Goal: Submit feedback/report problem: Submit feedback/report problem

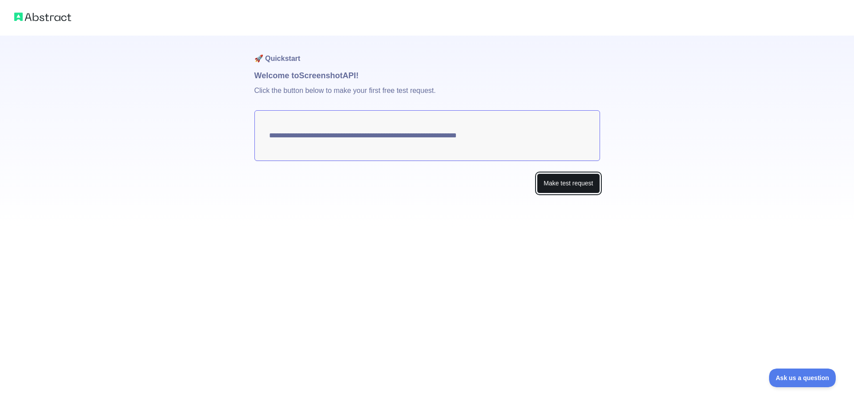
click at [565, 185] on button "Make test request" at bounding box center [568, 183] width 63 height 20
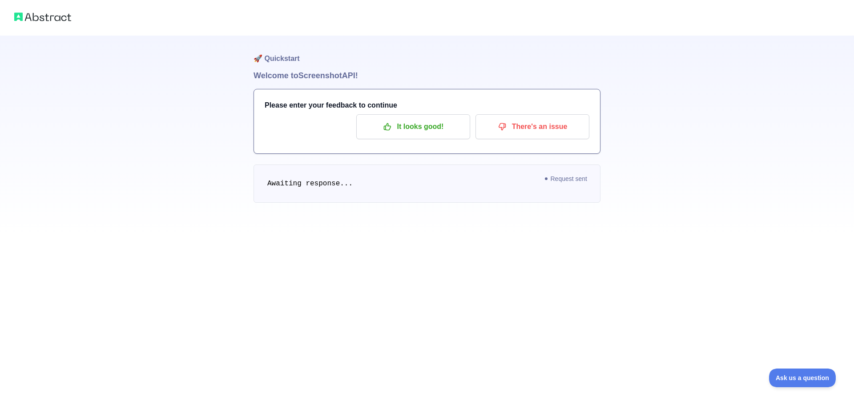
click at [54, 18] on img at bounding box center [42, 17] width 57 height 12
click at [584, 129] on button "There's an issue" at bounding box center [532, 126] width 114 height 25
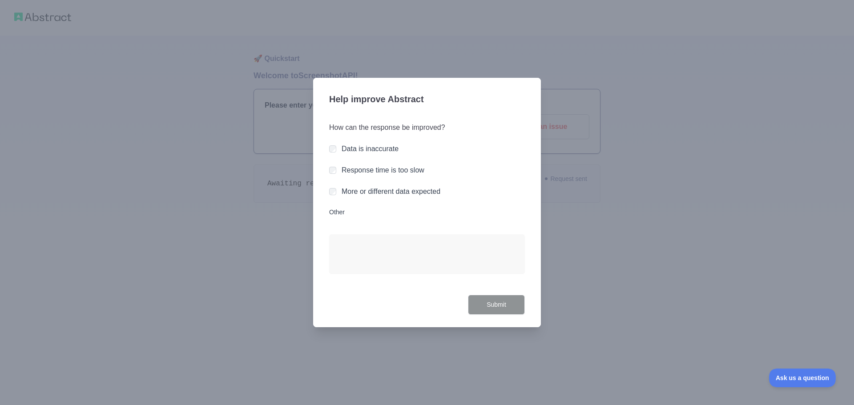
click at [654, 263] on div at bounding box center [427, 202] width 854 height 405
click at [390, 227] on div "How can the response be improved? Data is inaccurate Response time is too slow …" at bounding box center [427, 203] width 196 height 183
click at [353, 259] on textarea "Other" at bounding box center [427, 253] width 196 height 39
type textarea "**********"
click at [501, 296] on button "Submit" at bounding box center [496, 305] width 57 height 20
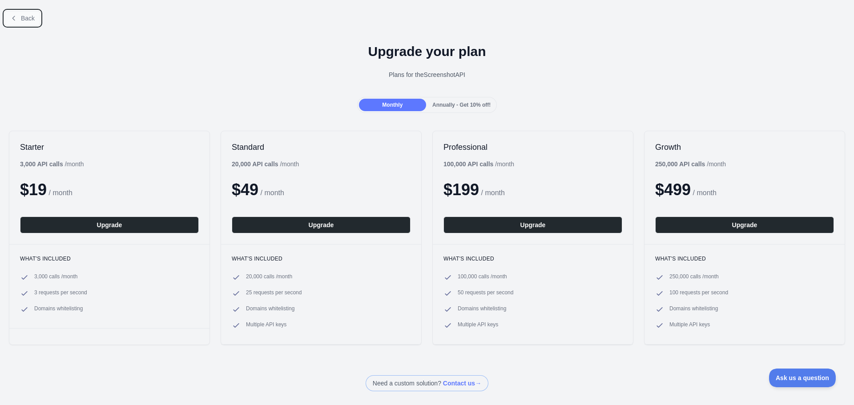
click at [20, 20] on button "Back" at bounding box center [22, 18] width 36 height 15
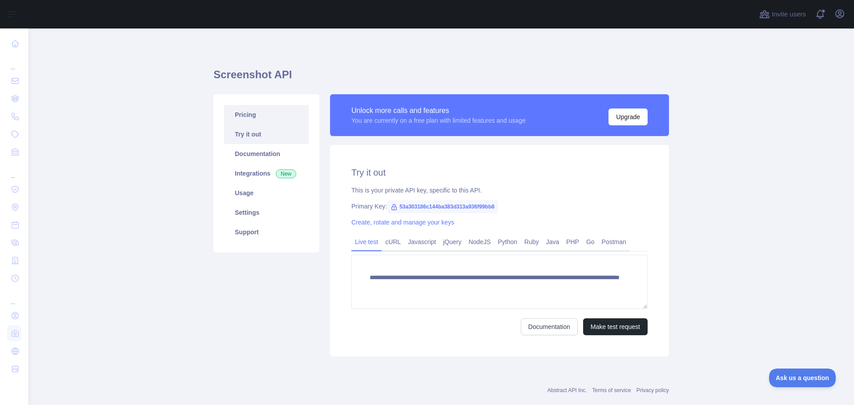
click at [253, 115] on link "Pricing" at bounding box center [266, 115] width 85 height 20
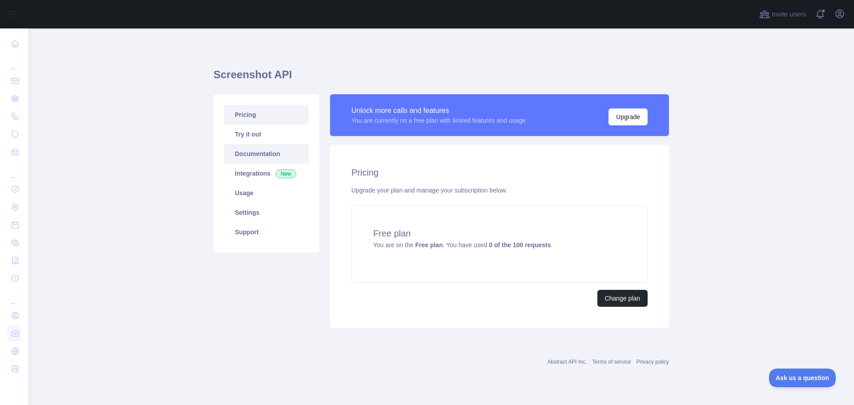
click at [251, 155] on link "Documentation" at bounding box center [266, 154] width 85 height 20
click at [844, 13] on icon "button" at bounding box center [840, 14] width 8 height 8
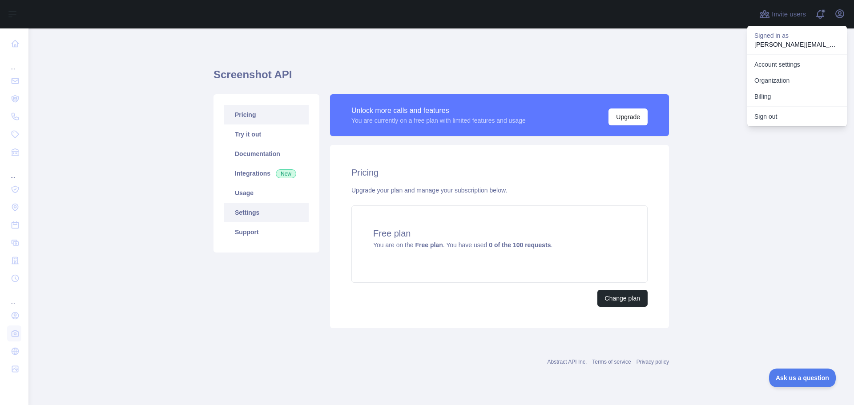
click at [261, 218] on link "Settings" at bounding box center [266, 213] width 85 height 20
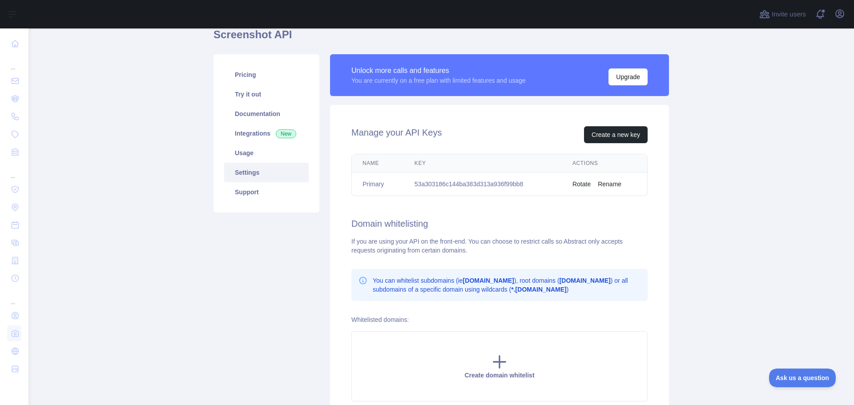
scroll to position [35, 0]
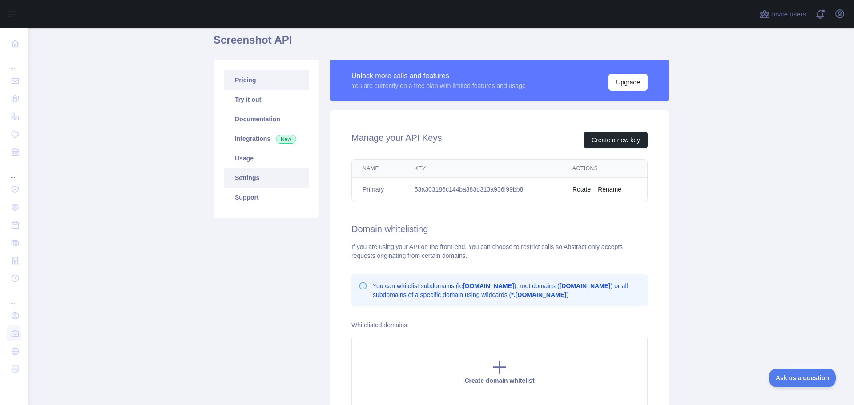
click at [252, 84] on link "Pricing" at bounding box center [266, 80] width 85 height 20
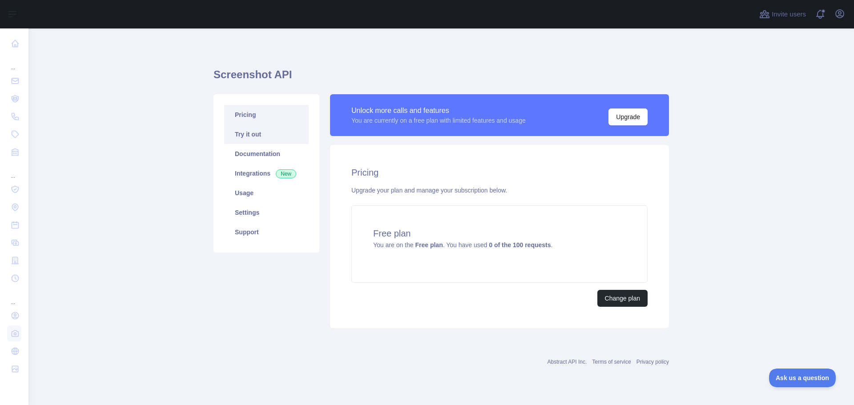
click at [241, 139] on link "Try it out" at bounding box center [266, 135] width 85 height 20
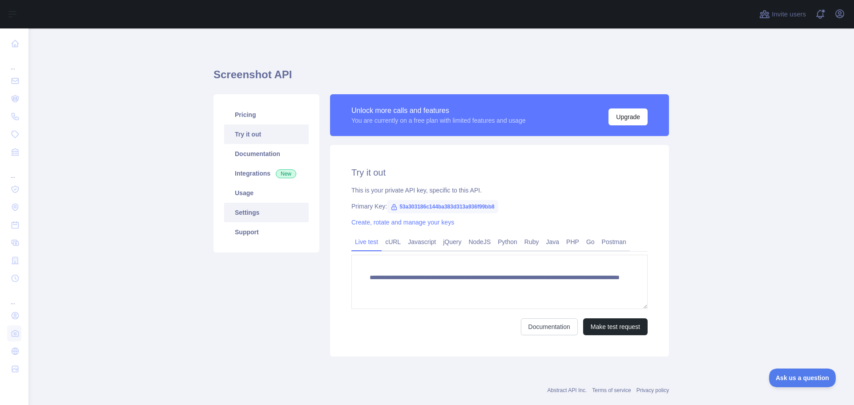
click at [250, 218] on link "Settings" at bounding box center [266, 213] width 85 height 20
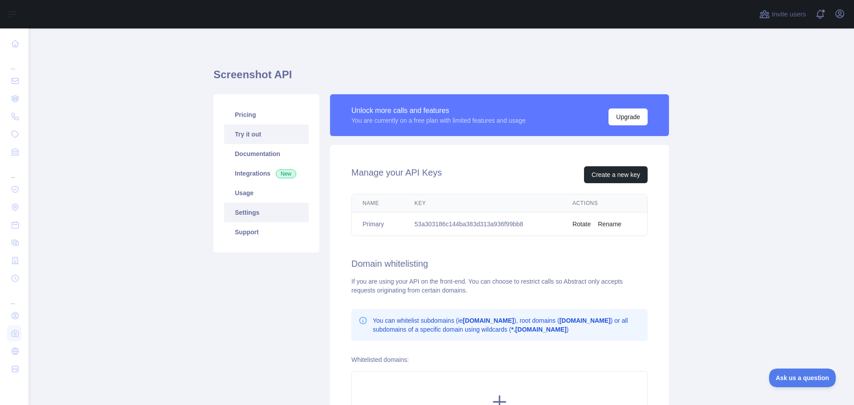
click at [250, 137] on link "Try it out" at bounding box center [266, 135] width 85 height 20
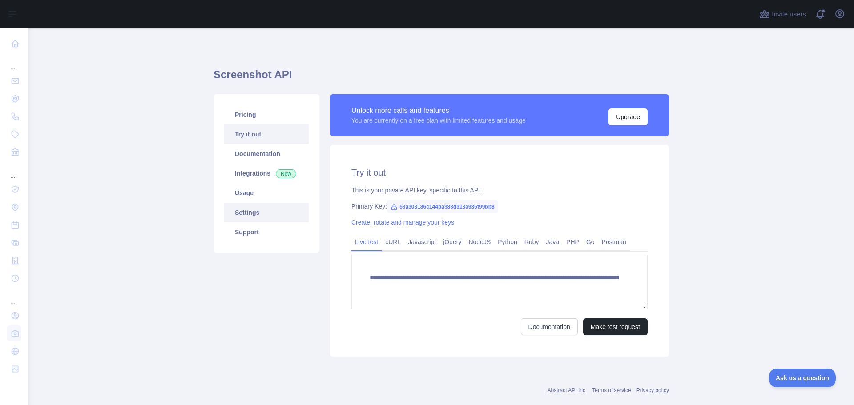
click at [244, 212] on link "Settings" at bounding box center [266, 213] width 85 height 20
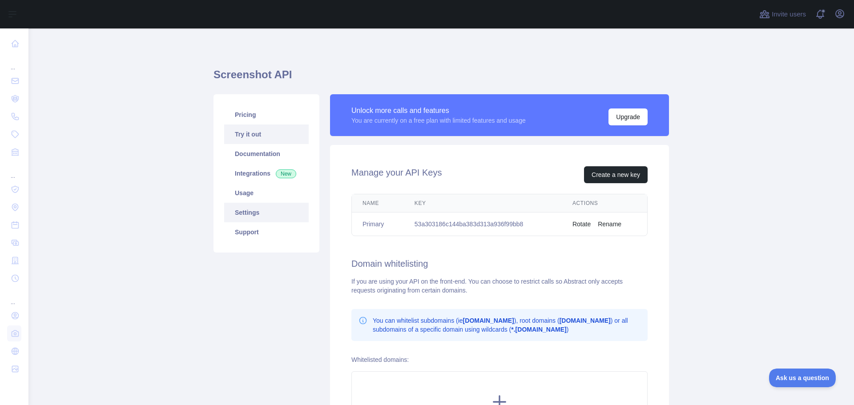
click at [251, 137] on link "Try it out" at bounding box center [266, 135] width 85 height 20
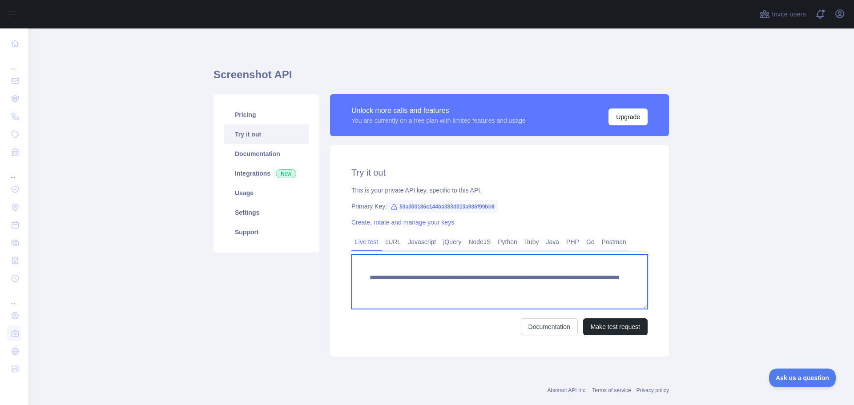
drag, startPoint x: 515, startPoint y: 290, endPoint x: 608, endPoint y: 287, distance: 93.9
click at [608, 287] on textarea "**********" at bounding box center [499, 282] width 296 height 54
paste textarea "**********"
type textarea "**********"
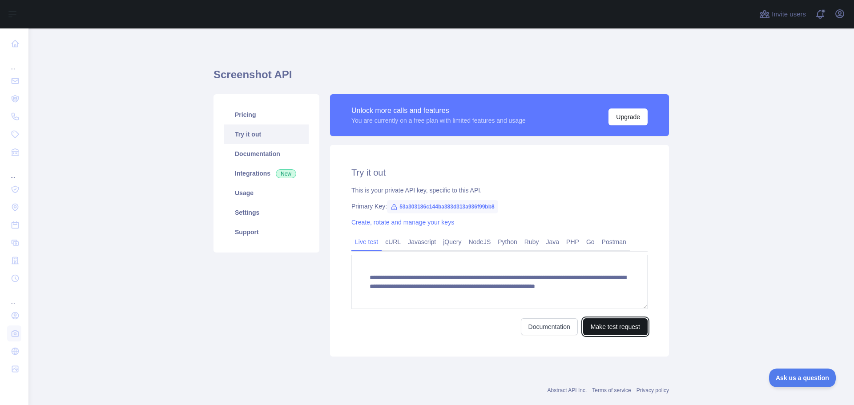
click at [621, 327] on button "Make test request" at bounding box center [615, 326] width 64 height 17
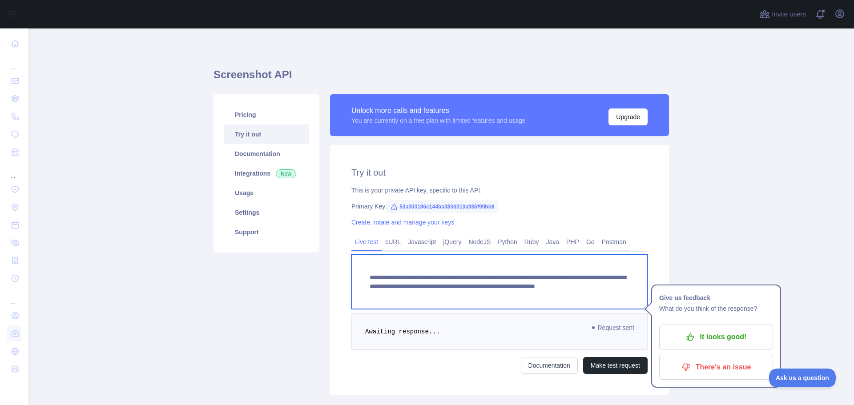
drag, startPoint x: 514, startPoint y: 288, endPoint x: 574, endPoint y: 299, distance: 60.6
click at [574, 299] on textarea "**********" at bounding box center [499, 282] width 296 height 54
paste textarea
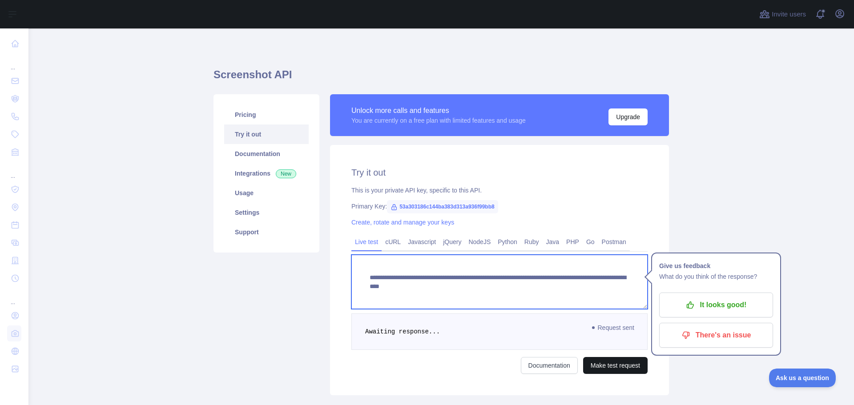
type textarea "**********"
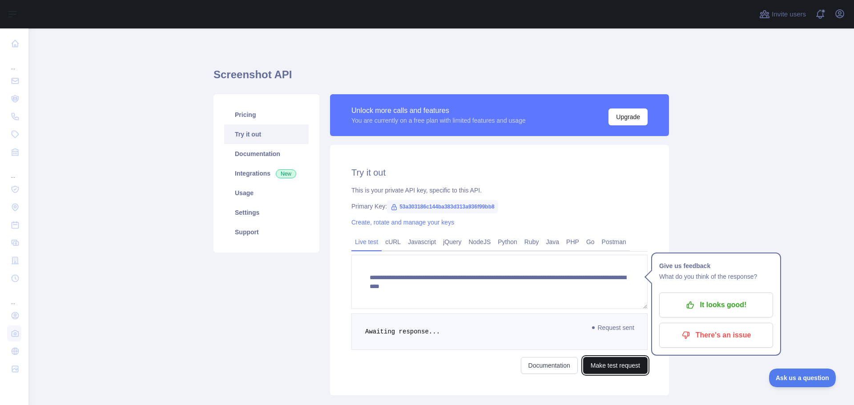
click at [618, 365] on button "Make test request" at bounding box center [615, 365] width 64 height 17
click at [262, 154] on link "Documentation" at bounding box center [266, 154] width 85 height 20
drag, startPoint x: 394, startPoint y: 208, endPoint x: 494, endPoint y: 208, distance: 100.1
click at [494, 208] on span "53a303186c144ba383d313a936f99bb8" at bounding box center [442, 206] width 111 height 13
copy span "53a303186c144ba383d313a936f99bb8"
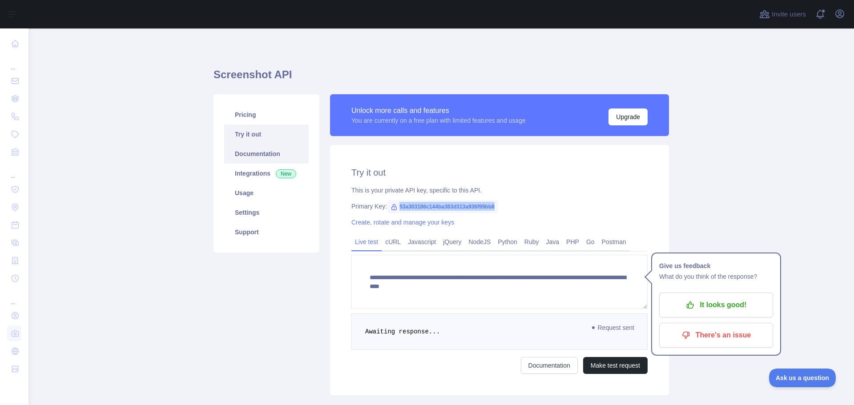
click at [261, 158] on link "Documentation" at bounding box center [266, 154] width 85 height 20
click at [245, 193] on link "Usage" at bounding box center [266, 193] width 85 height 20
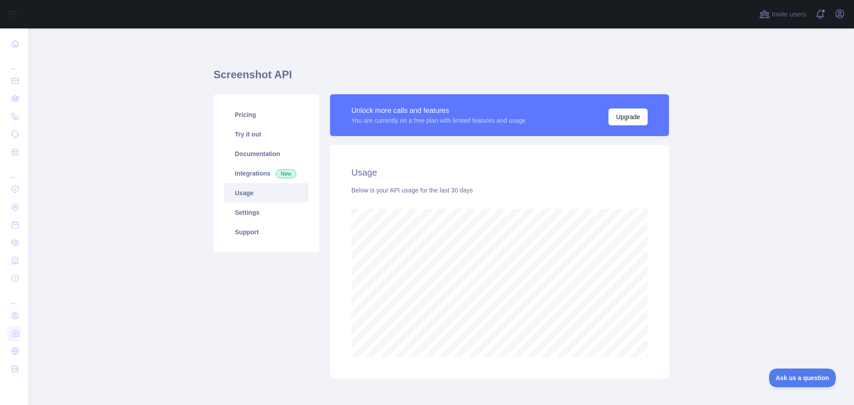
scroll to position [377, 819]
click at [235, 213] on link "Settings" at bounding box center [266, 213] width 85 height 20
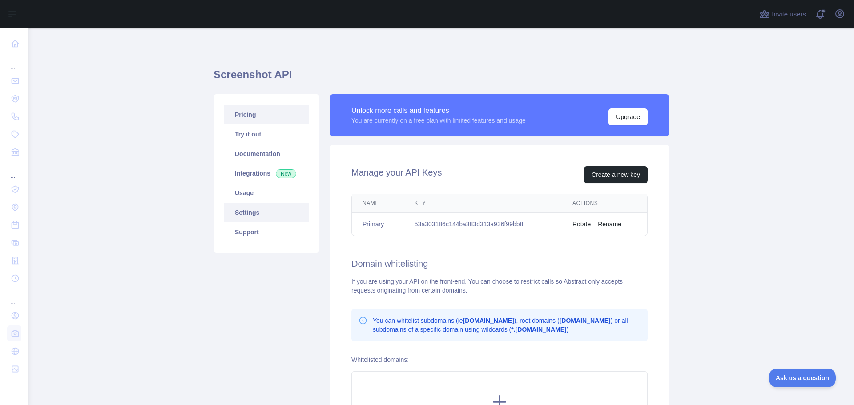
click at [256, 112] on link "Pricing" at bounding box center [266, 115] width 85 height 20
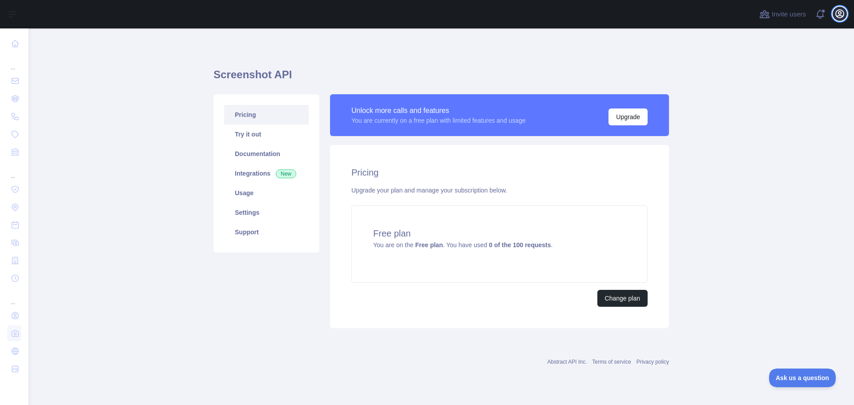
click at [841, 12] on icon "button" at bounding box center [840, 14] width 8 height 8
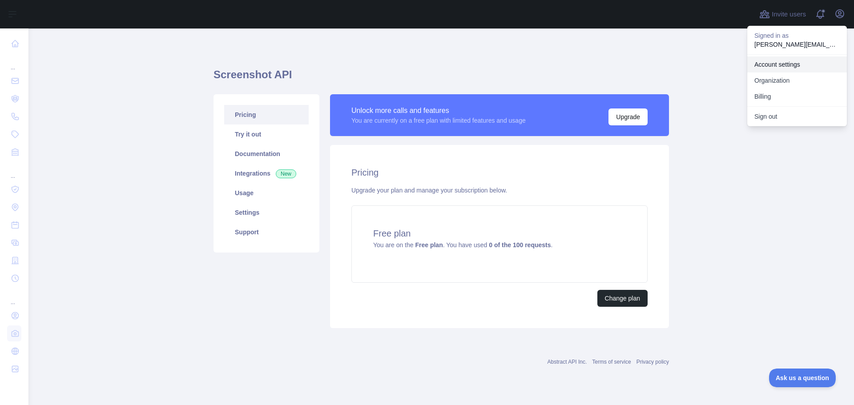
click at [785, 69] on link "Account settings" at bounding box center [797, 64] width 100 height 16
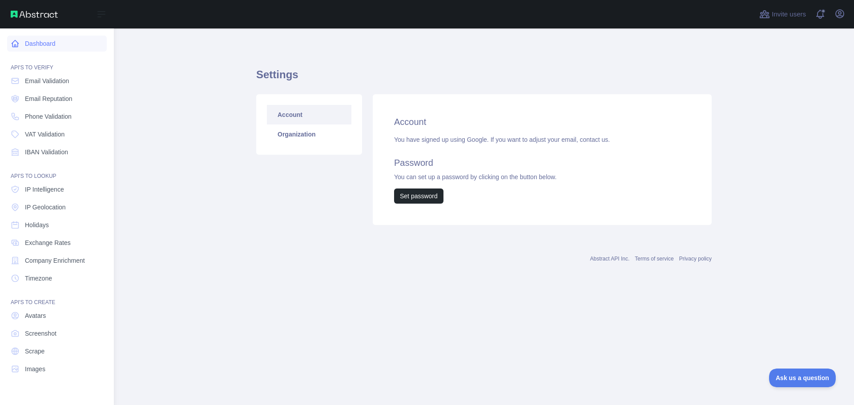
click at [15, 45] on icon at bounding box center [15, 43] width 7 height 7
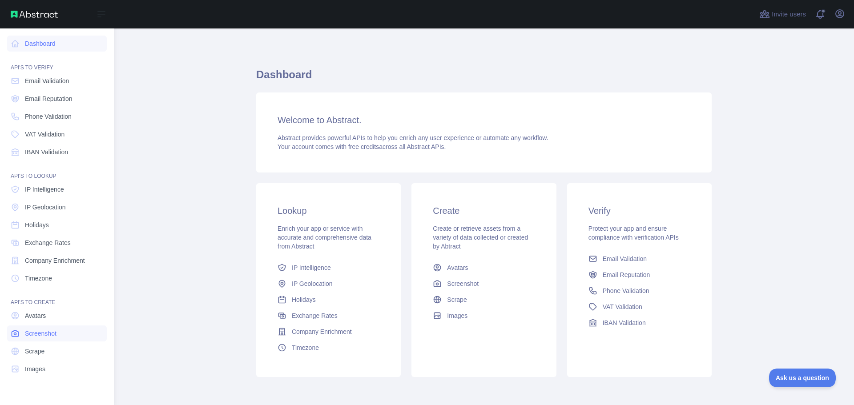
click at [45, 334] on span "Screenshot" at bounding box center [41, 333] width 32 height 9
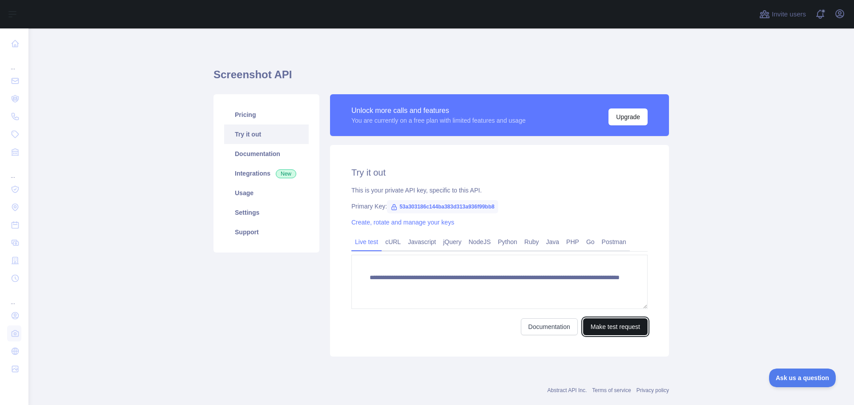
click at [613, 330] on button "Make test request" at bounding box center [615, 326] width 64 height 17
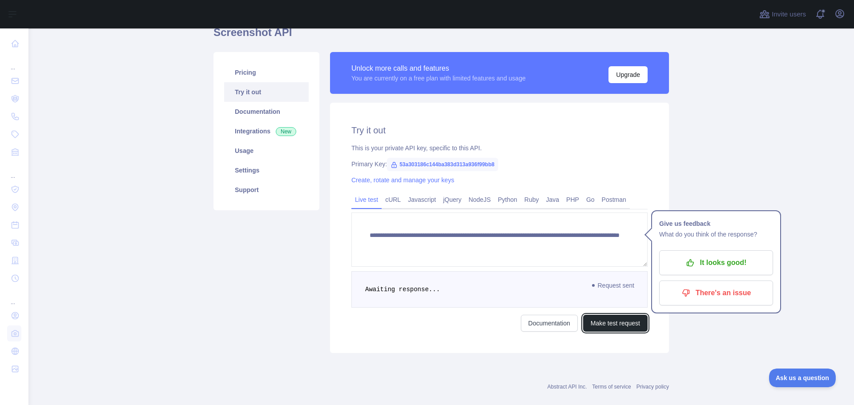
scroll to position [56, 0]
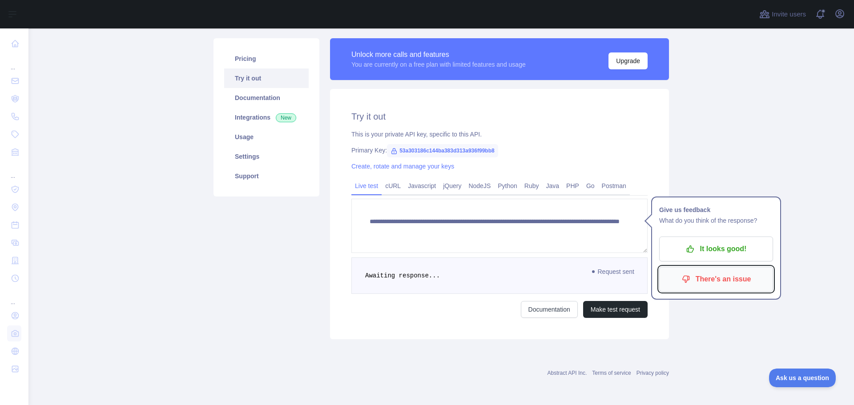
click at [709, 284] on p "There's an issue" at bounding box center [716, 279] width 101 height 15
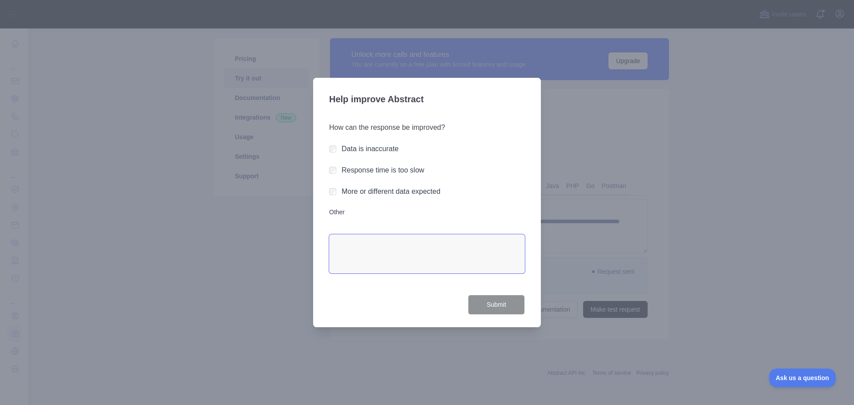
click at [361, 248] on textarea "Other" at bounding box center [427, 253] width 196 height 39
paste textarea "**********"
click at [405, 254] on textarea "**********" at bounding box center [427, 253] width 196 height 39
type textarea "**********"
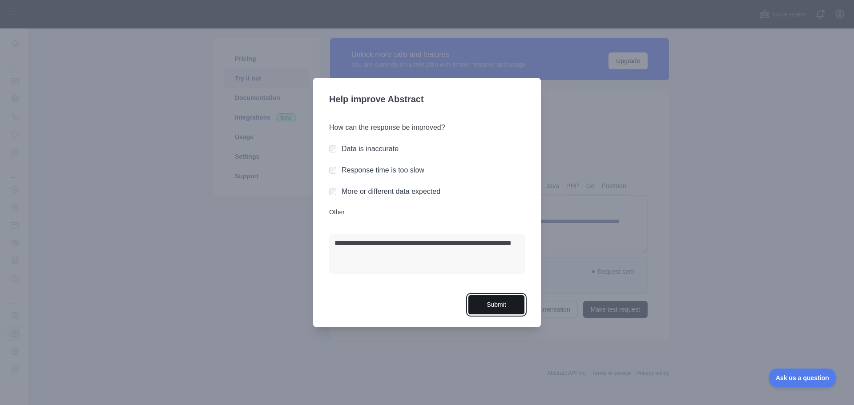
click at [489, 305] on button "Submit" at bounding box center [496, 305] width 57 height 20
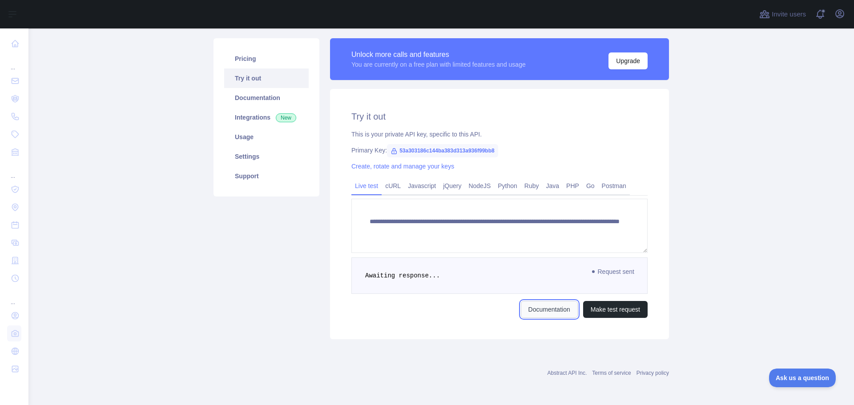
click at [552, 311] on link "Documentation" at bounding box center [549, 309] width 57 height 17
click at [402, 151] on span "53a303186c144ba383d313a936f99bb8" at bounding box center [442, 150] width 111 height 13
drag, startPoint x: 393, startPoint y: 149, endPoint x: 509, endPoint y: 149, distance: 116.1
click at [509, 149] on div "Primary Key: 53a303186c144ba383d313a936f99bb8" at bounding box center [499, 150] width 296 height 9
copy span "53a303186c144ba383d313a936f99bb8"
